Goal: Task Accomplishment & Management: Use online tool/utility

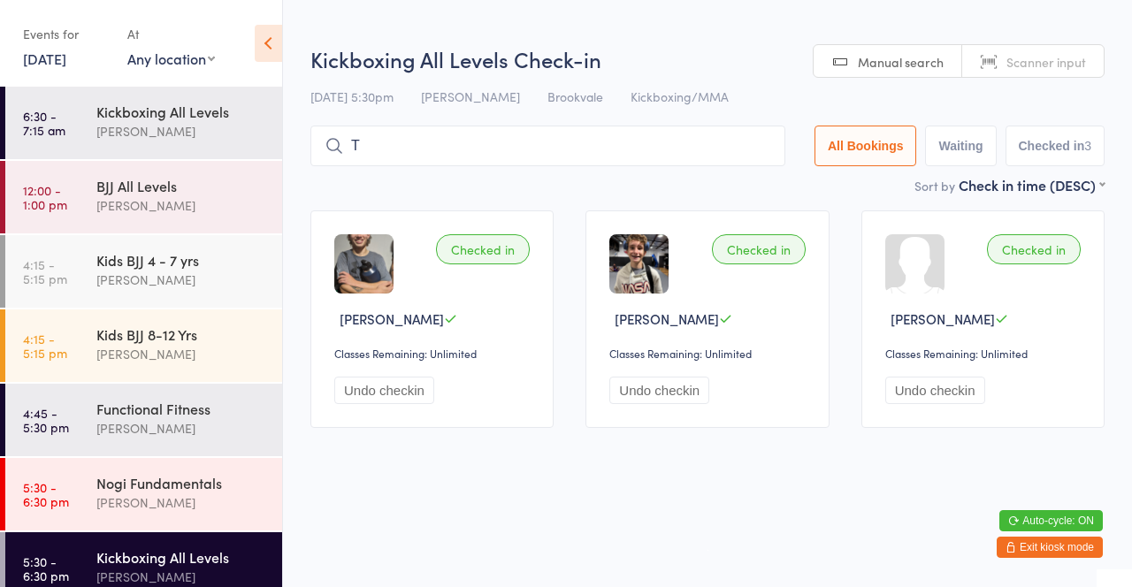
scroll to position [186, 0]
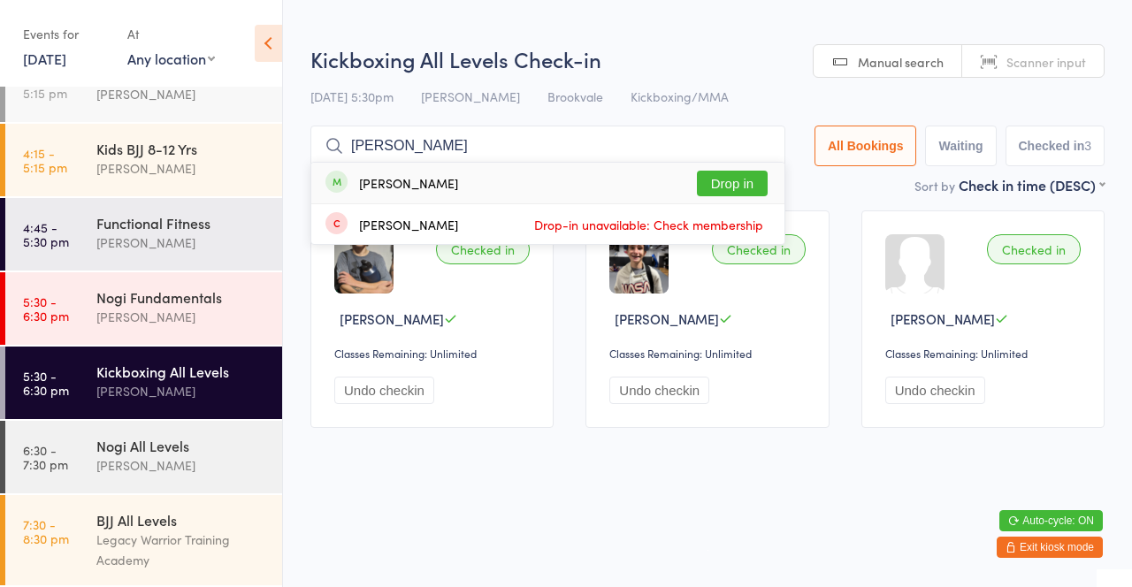
type input "[PERSON_NAME]"
click at [760, 188] on button "Drop in" at bounding box center [732, 184] width 71 height 26
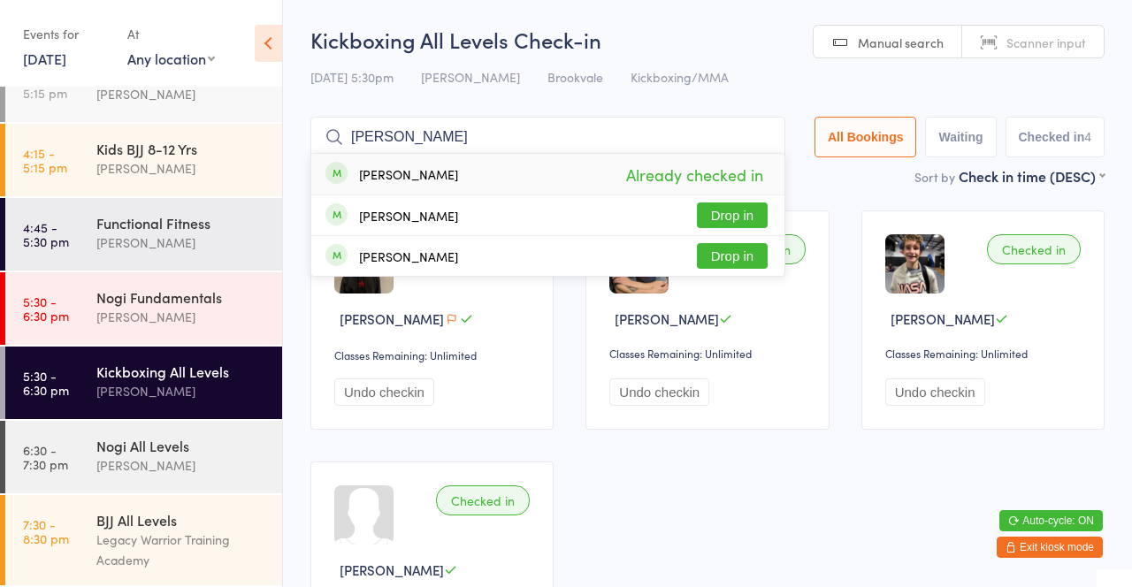
type input "[PERSON_NAME]"
click at [738, 221] on button "Drop in" at bounding box center [732, 216] width 71 height 26
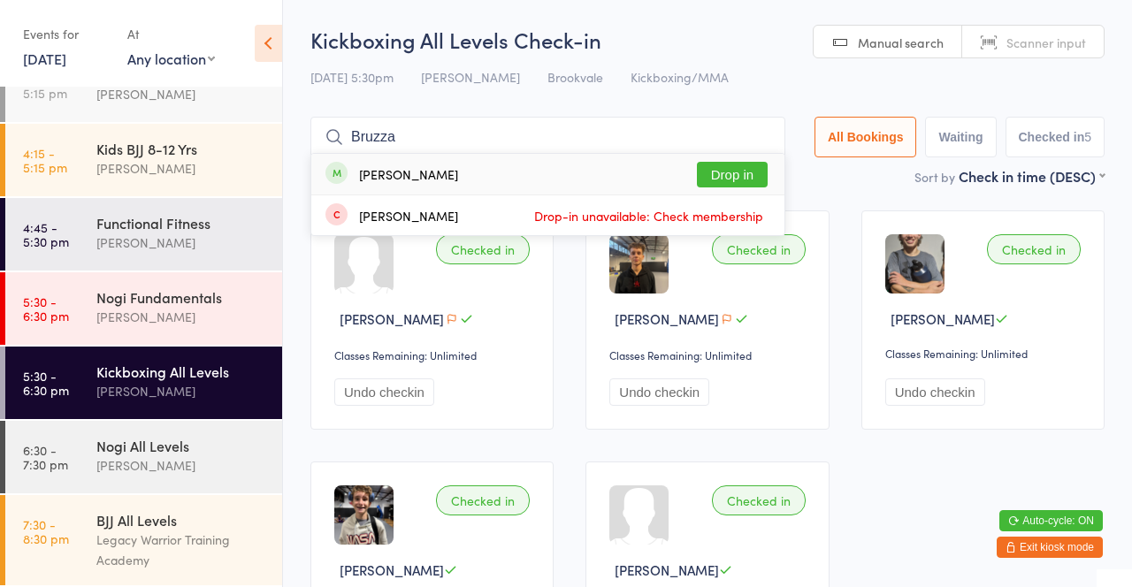
type input "Bruzza"
click at [734, 179] on button "Drop in" at bounding box center [732, 175] width 71 height 26
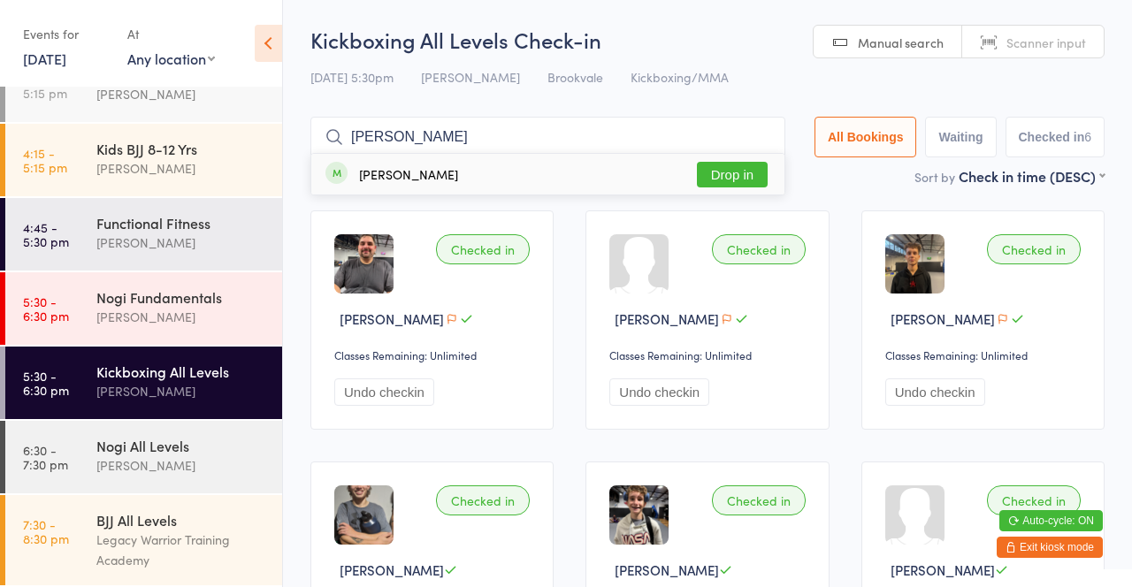
type input "[PERSON_NAME]"
click at [737, 180] on button "Drop in" at bounding box center [732, 175] width 71 height 26
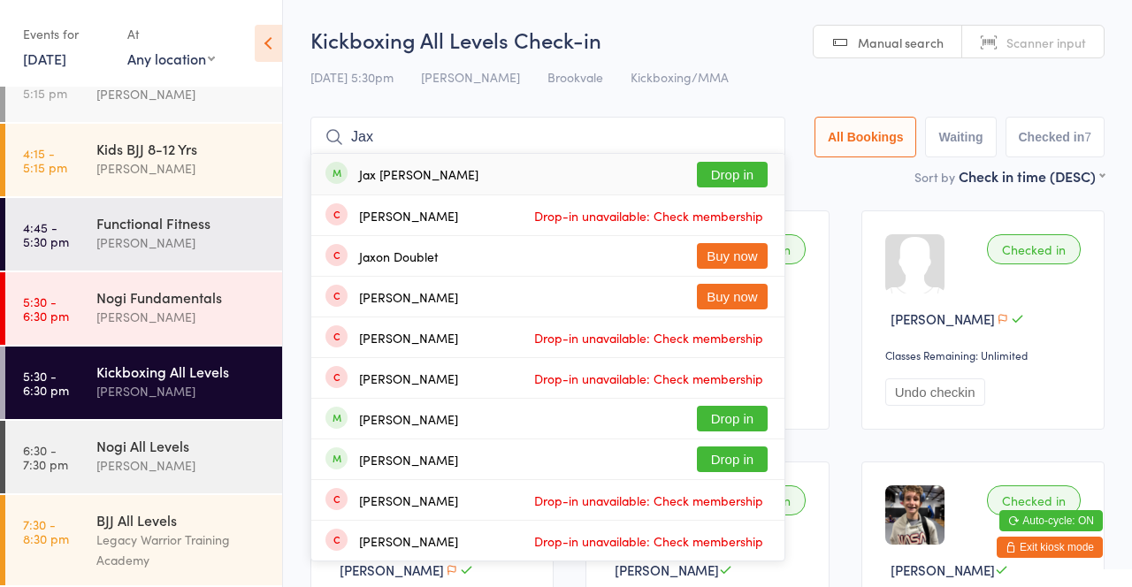
type input "Jax"
click at [605, 180] on div "Jax [PERSON_NAME] Drop in" at bounding box center [547, 174] width 473 height 41
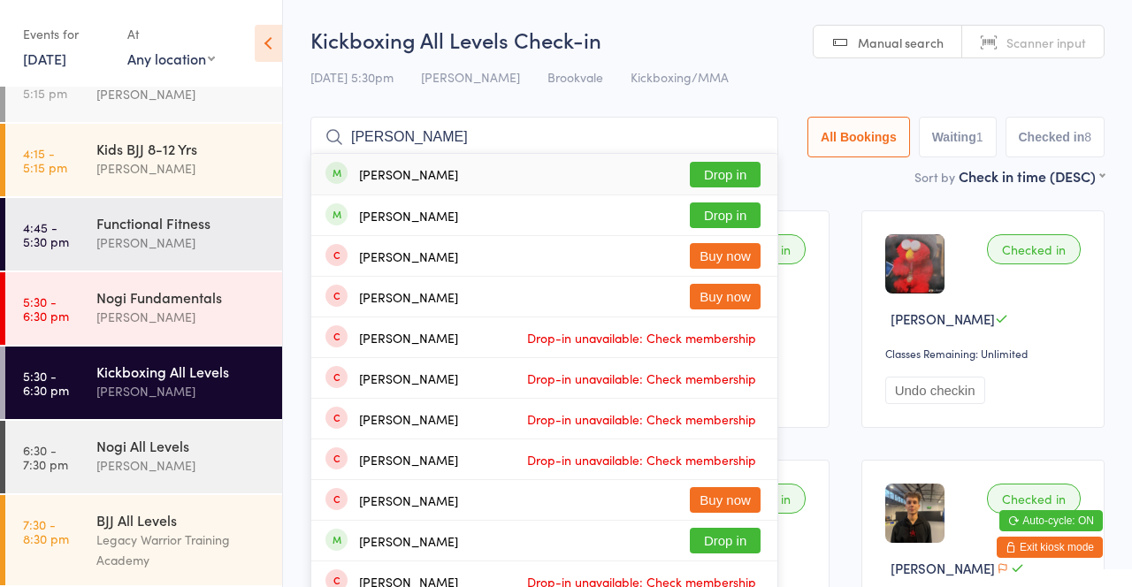
type input "[PERSON_NAME]"
click at [741, 183] on button "Drop in" at bounding box center [725, 175] width 71 height 26
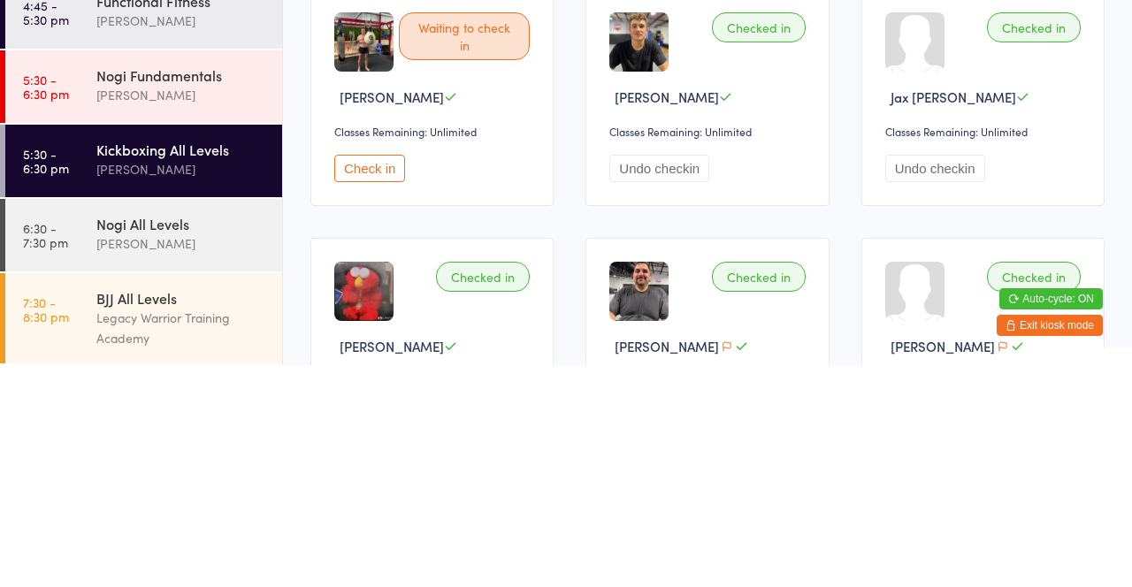
click at [366, 392] on button "Check in" at bounding box center [369, 390] width 71 height 27
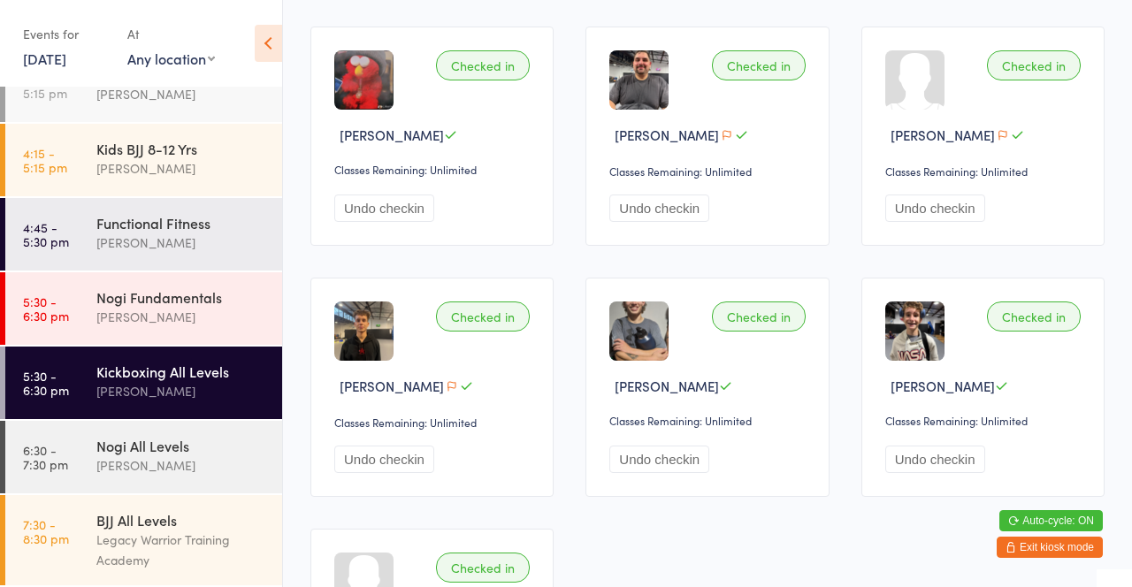
scroll to position [407, 0]
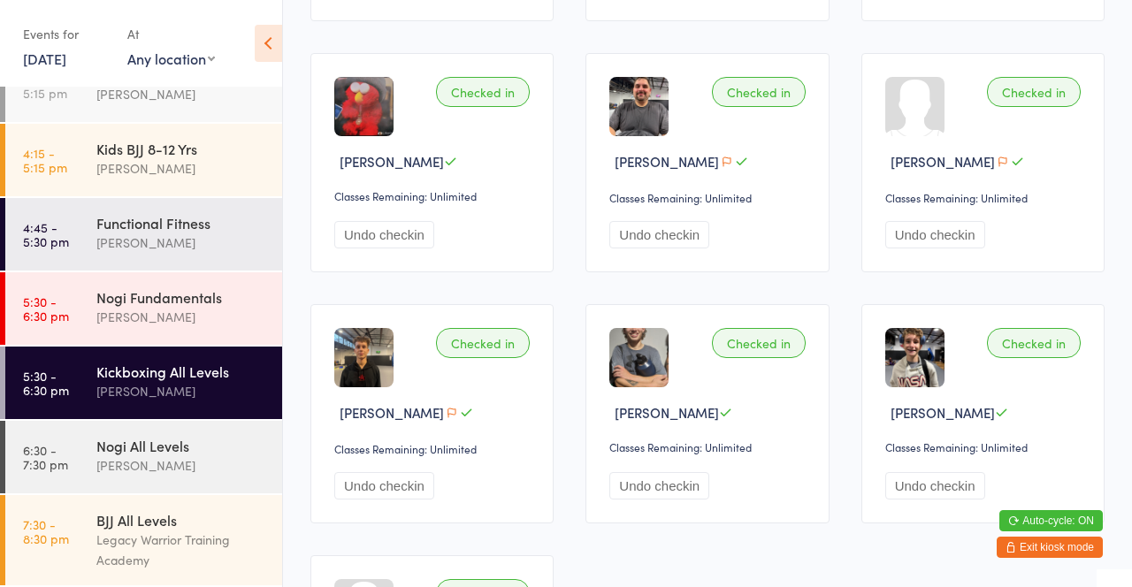
click at [207, 295] on div "Nogi Fundamentals" at bounding box center [181, 296] width 171 height 19
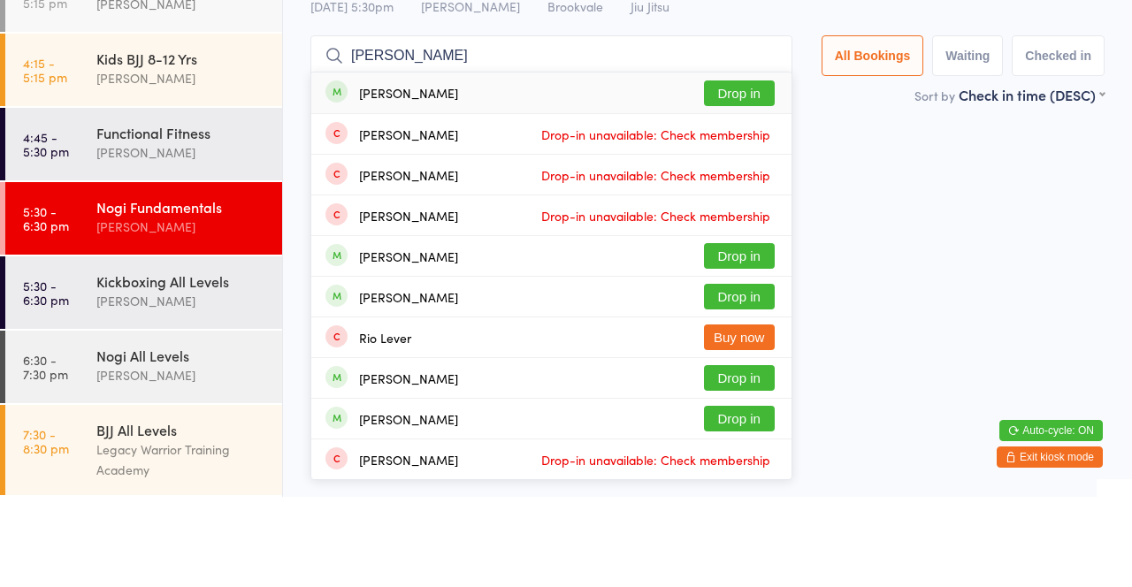
type input "[PERSON_NAME]"
click at [749, 187] on button "Drop in" at bounding box center [739, 184] width 71 height 26
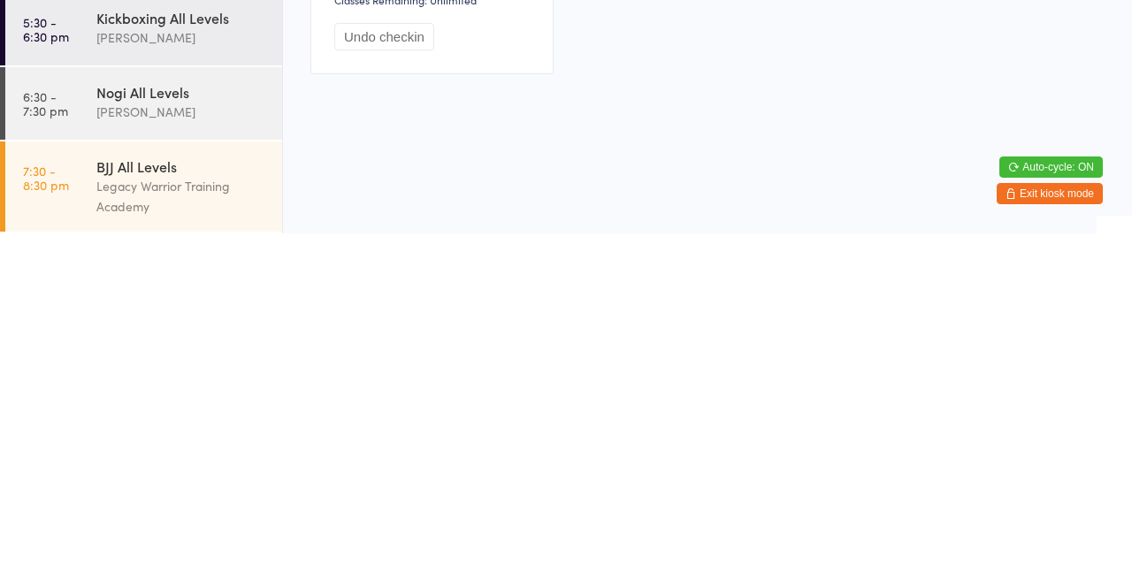
click at [206, 471] on div "[PERSON_NAME]" at bounding box center [181, 466] width 171 height 20
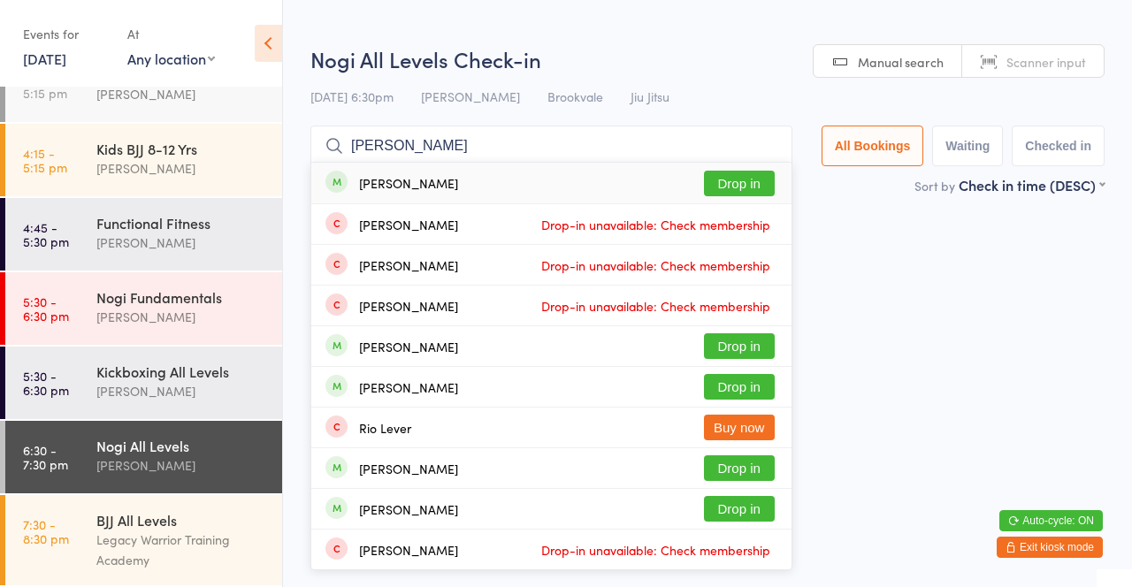
type input "[PERSON_NAME]"
click at [742, 194] on button "Drop in" at bounding box center [739, 184] width 71 height 26
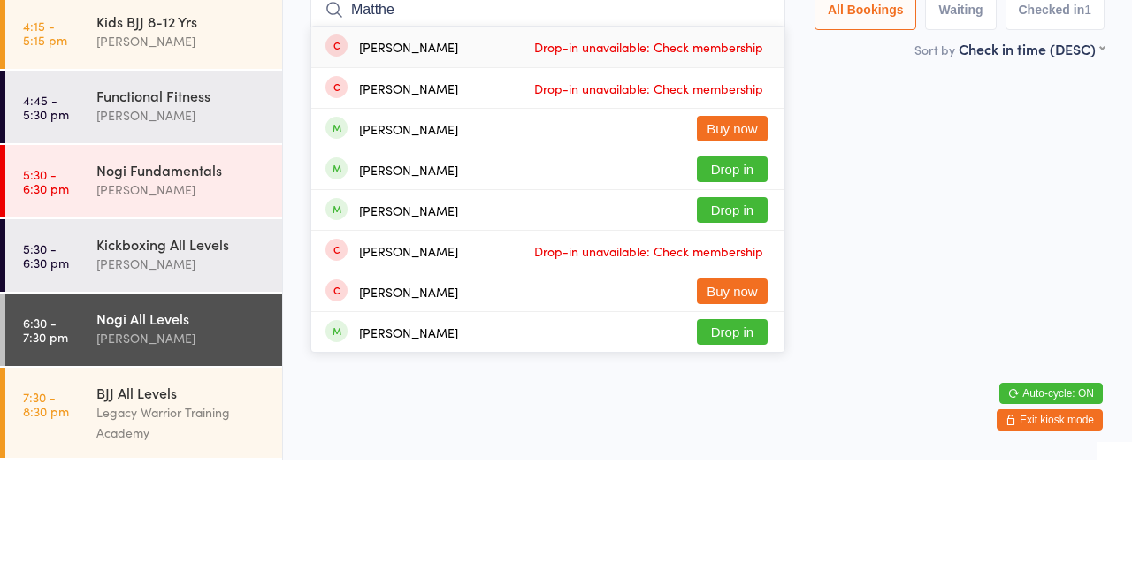
type input "Matthe"
click at [749, 300] on button "Drop in" at bounding box center [732, 297] width 71 height 26
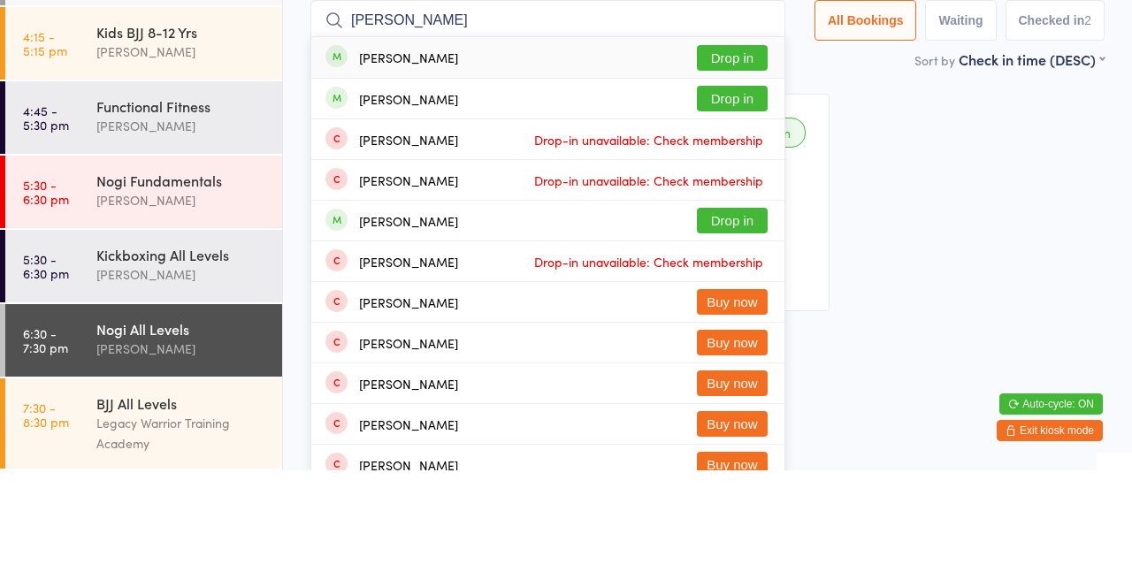
type input "[PERSON_NAME]"
click at [449, 224] on div "[PERSON_NAME] Drop in" at bounding box center [547, 215] width 473 height 40
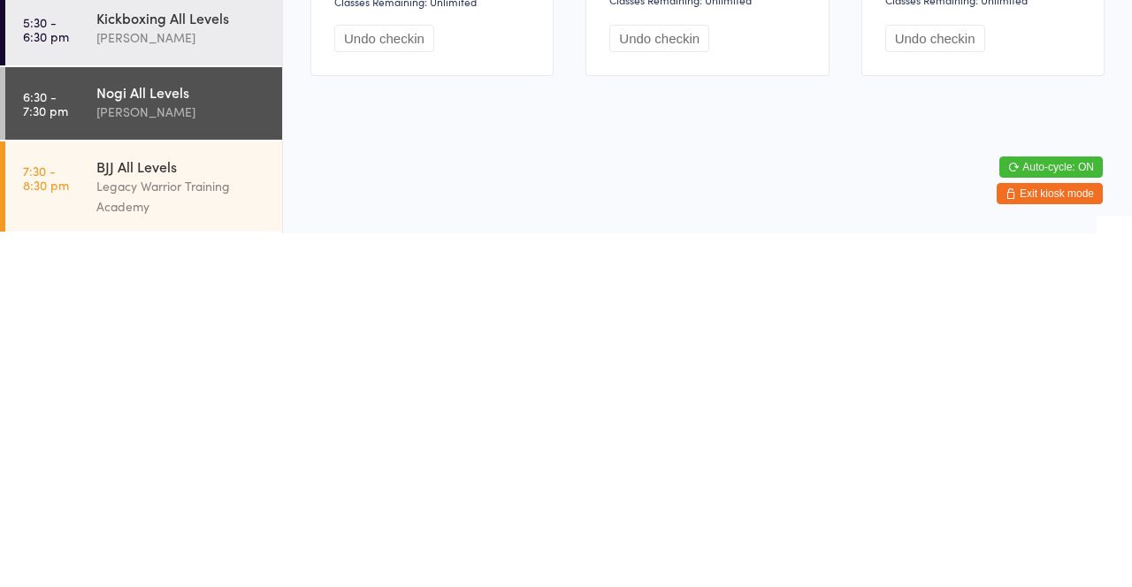
click at [201, 454] on div "Nogi All Levels" at bounding box center [181, 445] width 171 height 19
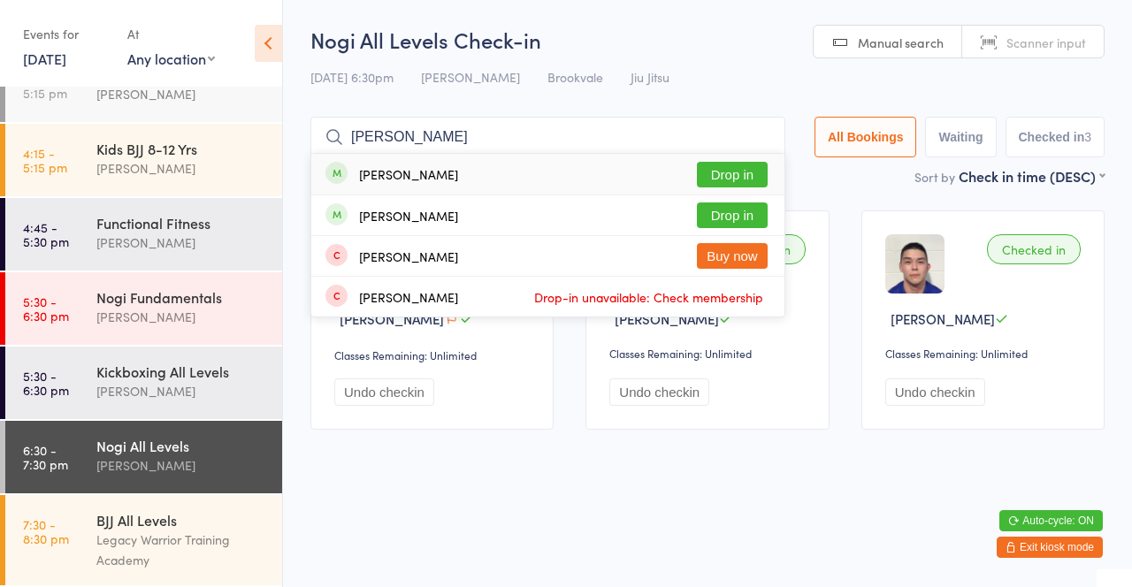
type input "[PERSON_NAME]"
click at [744, 218] on button "Drop in" at bounding box center [732, 216] width 71 height 26
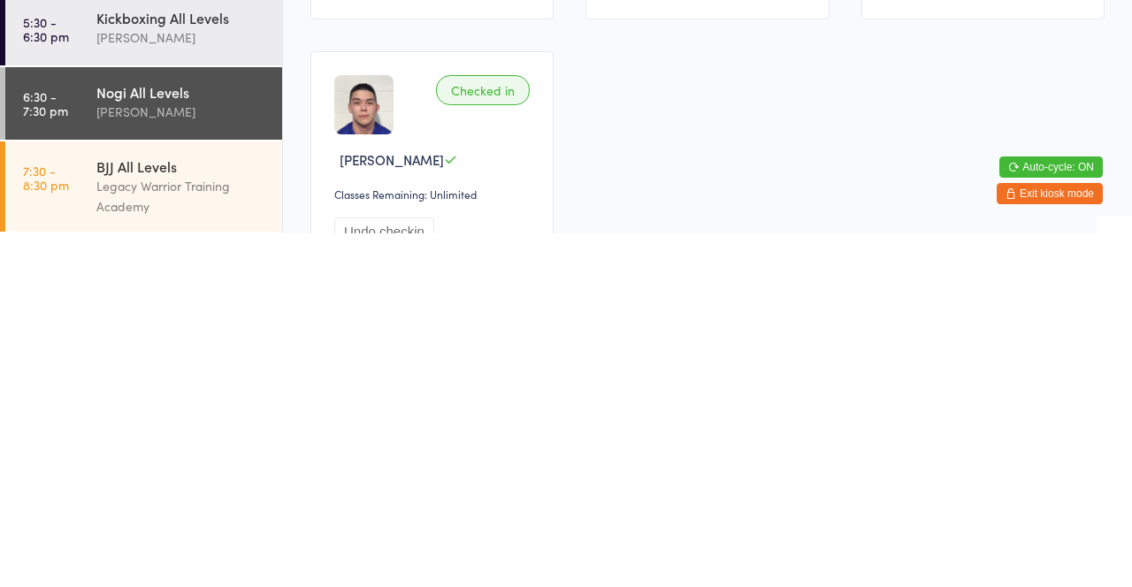
scroll to position [58, 0]
click at [213, 545] on div "Legacy Warrior Training Academy" at bounding box center [181, 550] width 171 height 41
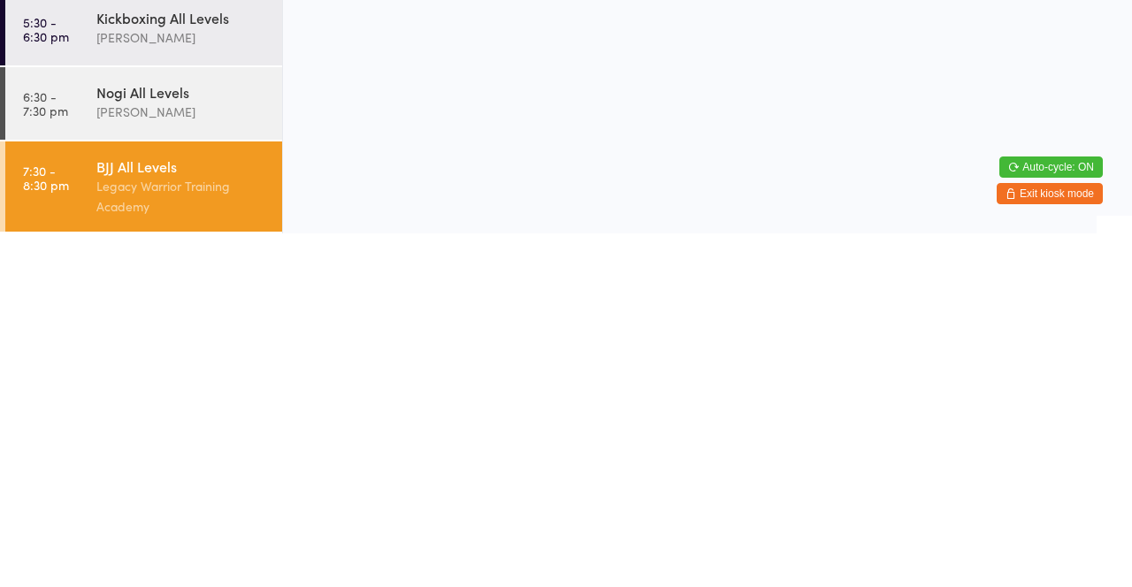
click at [189, 468] on div "[PERSON_NAME]" at bounding box center [181, 466] width 171 height 20
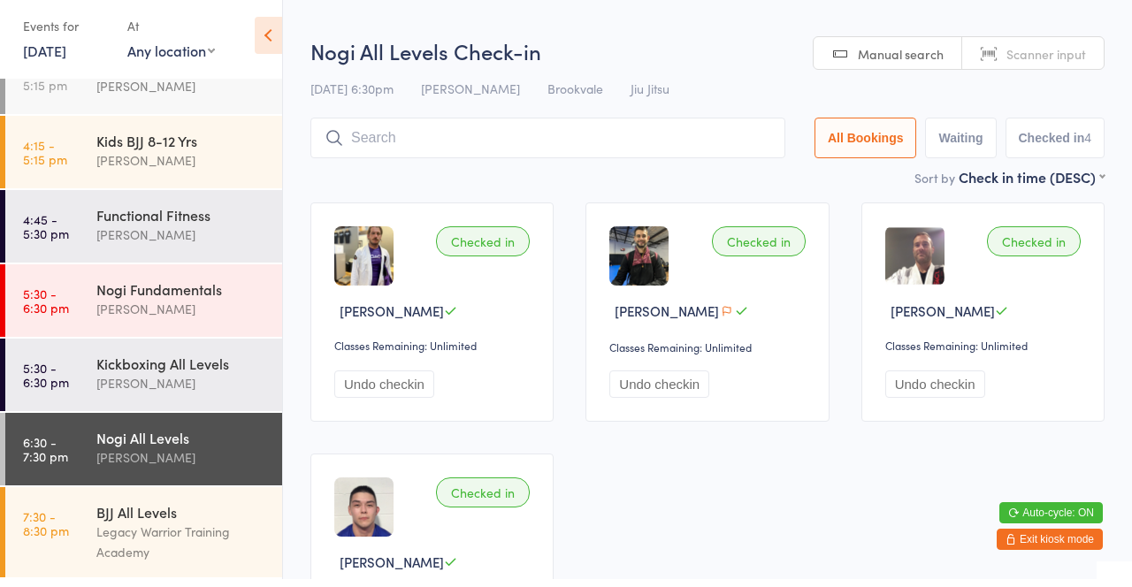
click at [475, 145] on input "search" at bounding box center [547, 146] width 475 height 41
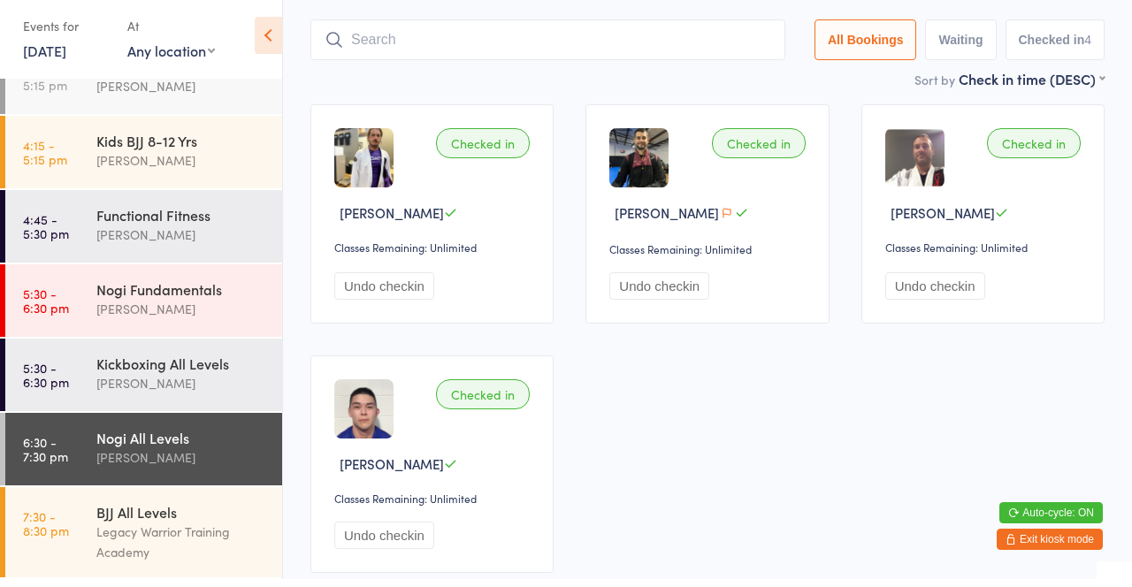
scroll to position [126, 0]
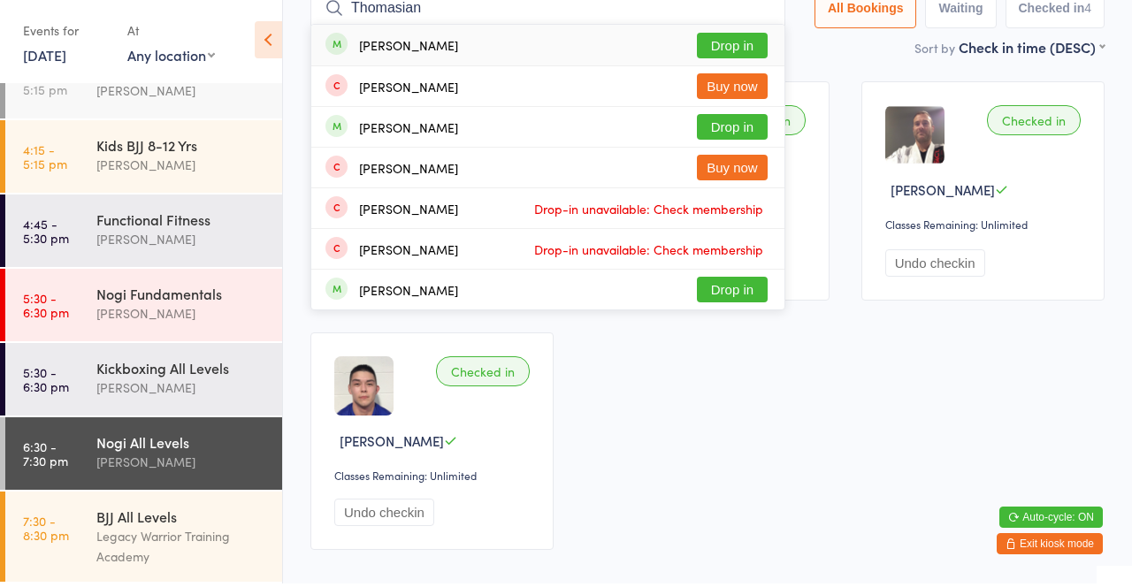
type input "Thomasian"
click at [749, 44] on button "Drop in" at bounding box center [732, 49] width 71 height 26
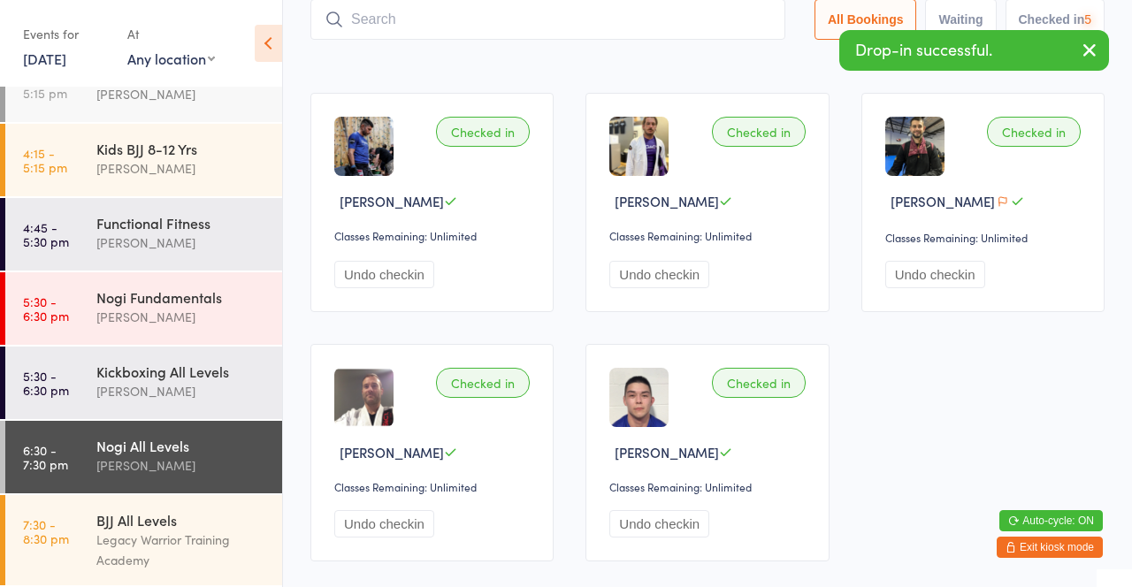
scroll to position [20, 0]
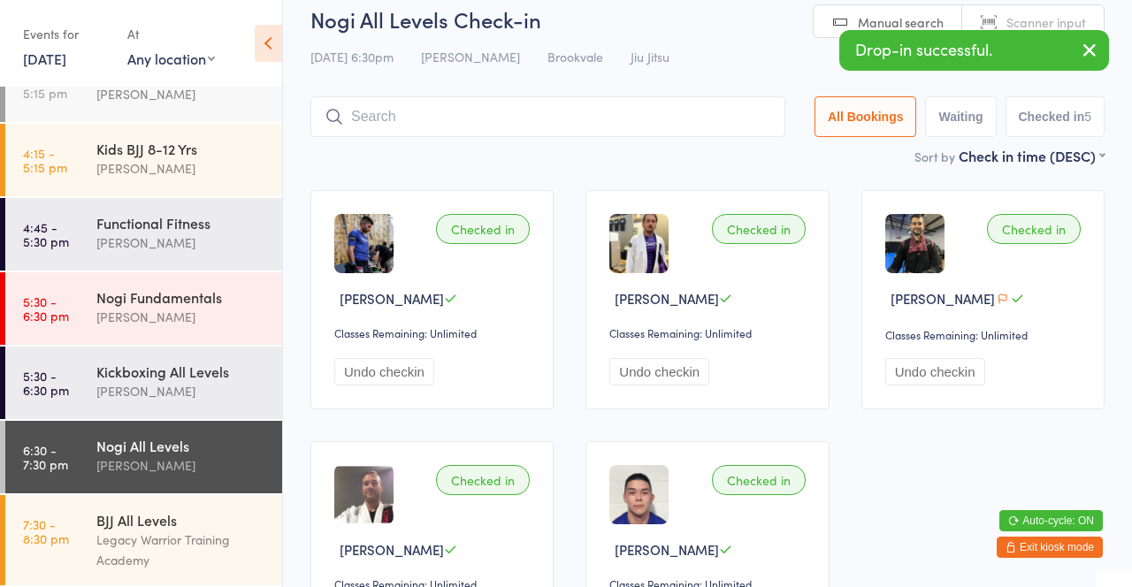
click at [760, 174] on div "Checked in [PERSON_NAME] Classes Remaining: Unlimited Undo checkin Checked in […" at bounding box center [708, 424] width 826 height 501
